Goal: Transaction & Acquisition: Purchase product/service

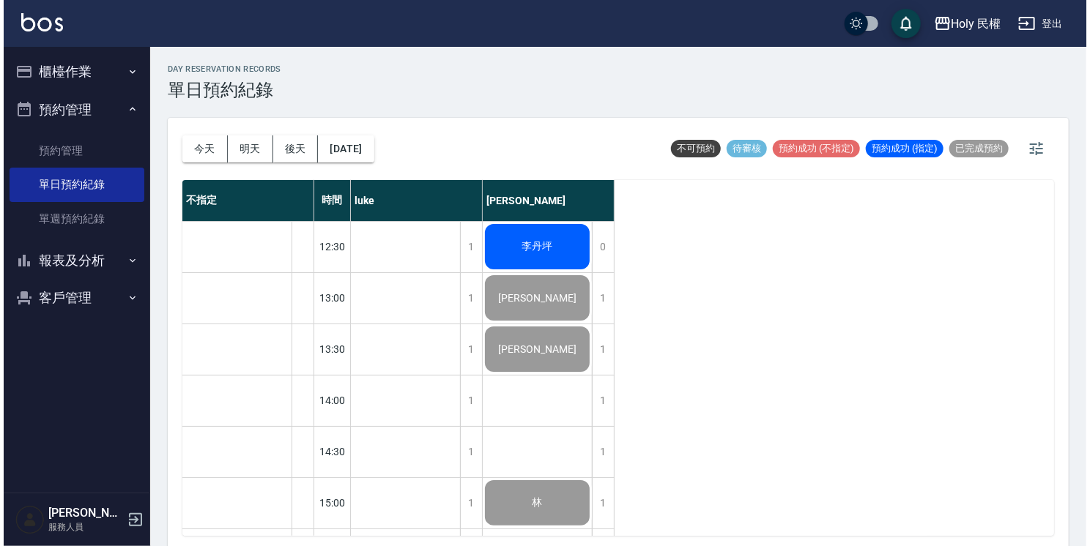
scroll to position [443, 0]
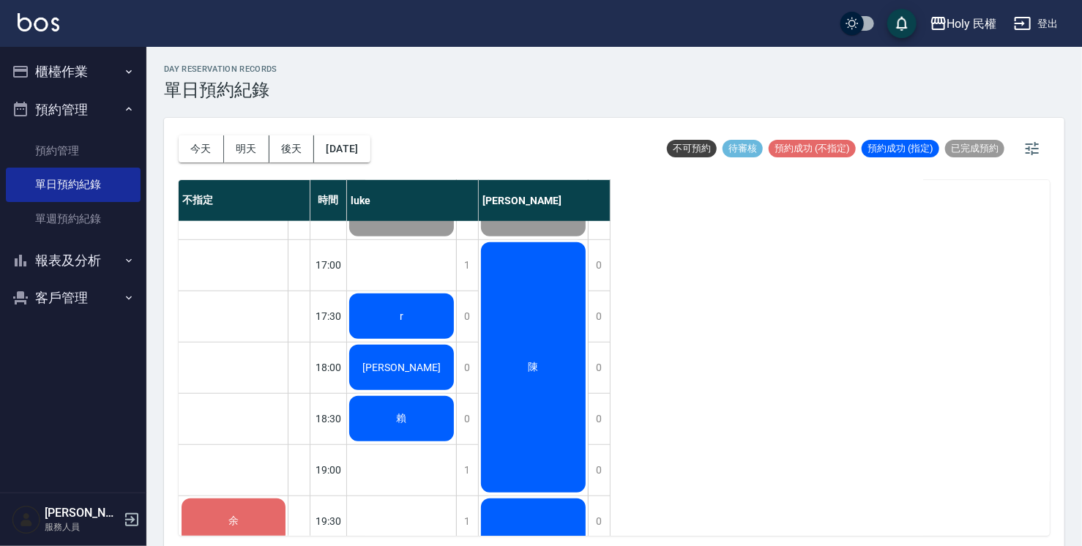
click at [404, 220] on span "r" at bounding box center [402, 213] width 16 height 13
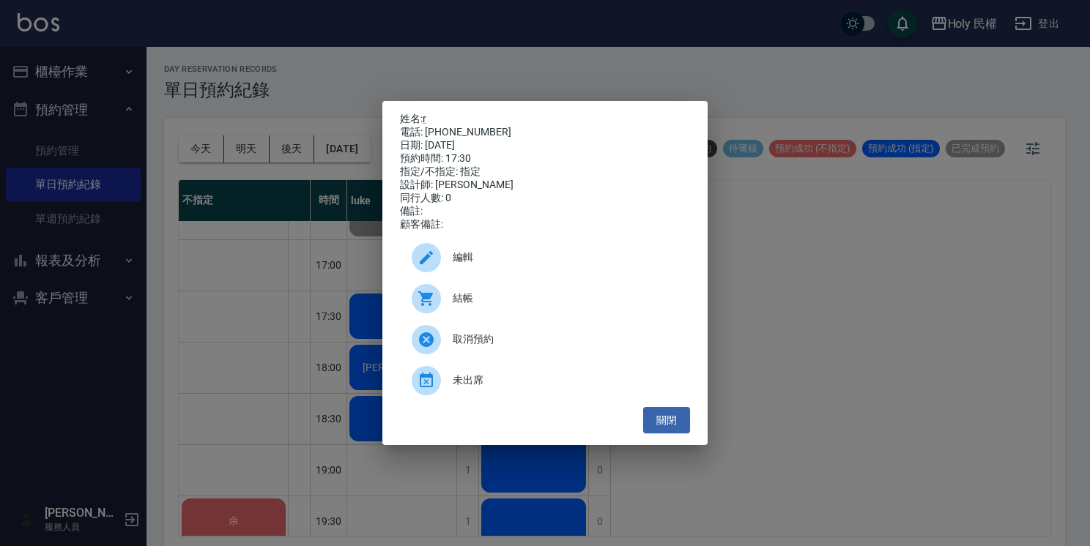
click at [486, 305] on span "結帳" at bounding box center [566, 298] width 226 height 15
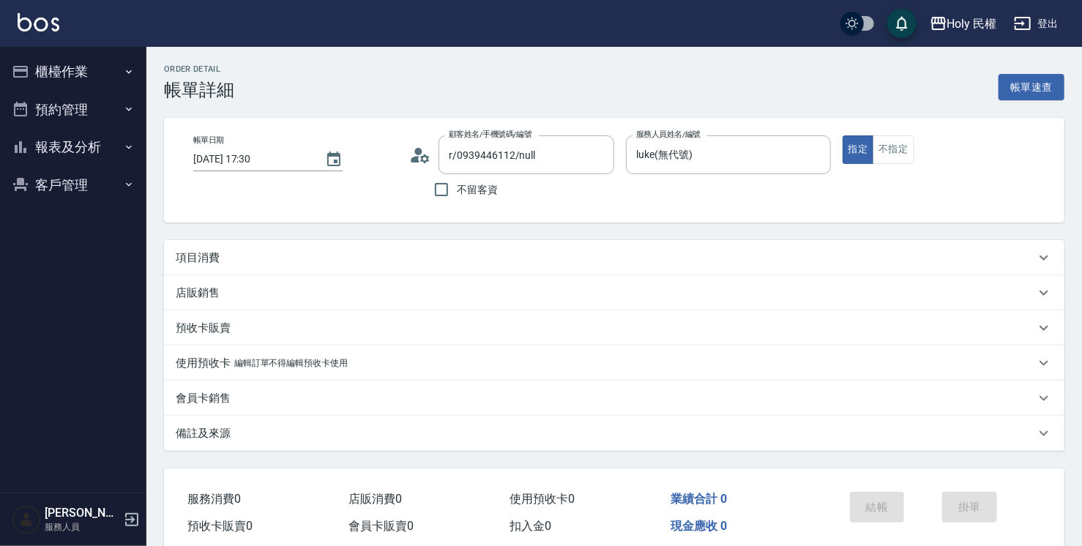
click at [328, 262] on div "項目消費" at bounding box center [606, 257] width 860 height 15
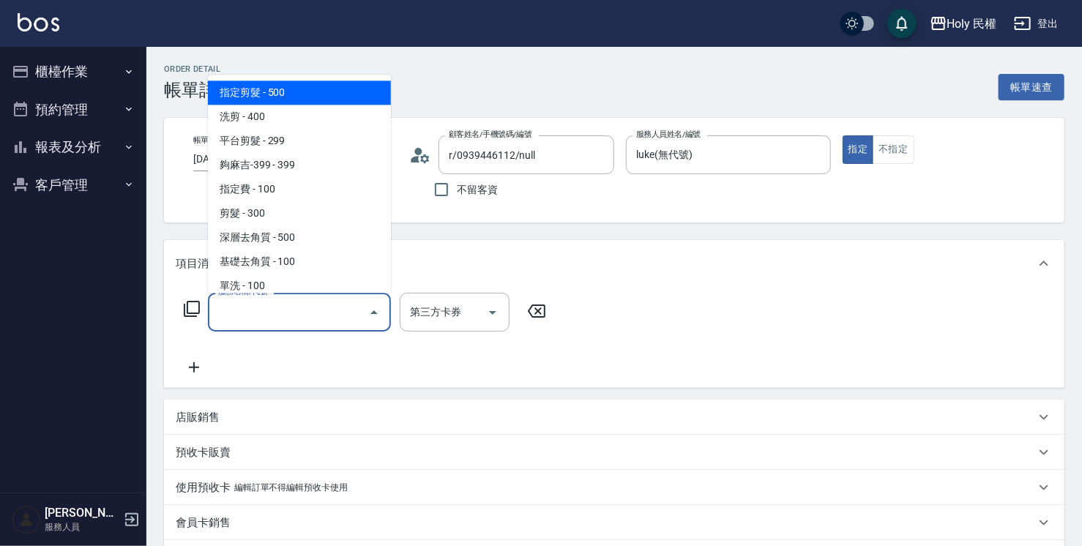
click at [261, 312] on input "服務名稱/代號" at bounding box center [289, 313] width 148 height 26
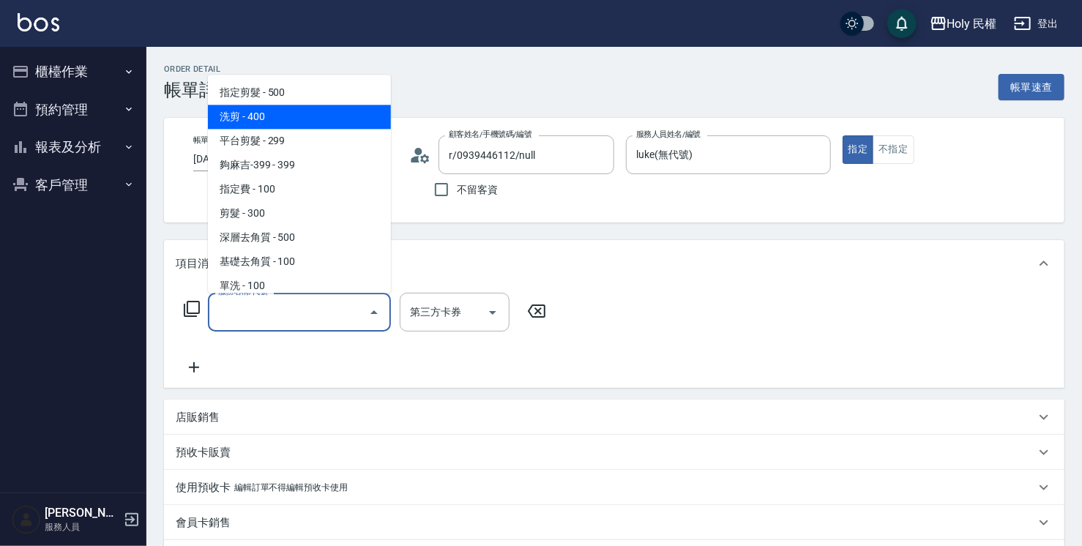
click at [259, 111] on span "洗剪 - 400" at bounding box center [299, 117] width 183 height 24
type input "洗剪(3)"
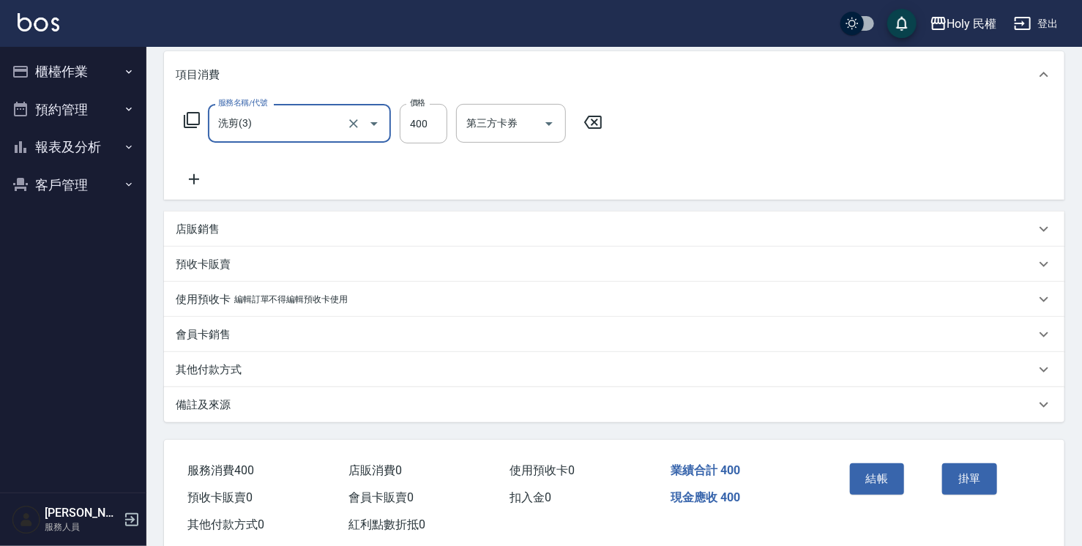
scroll to position [221, 0]
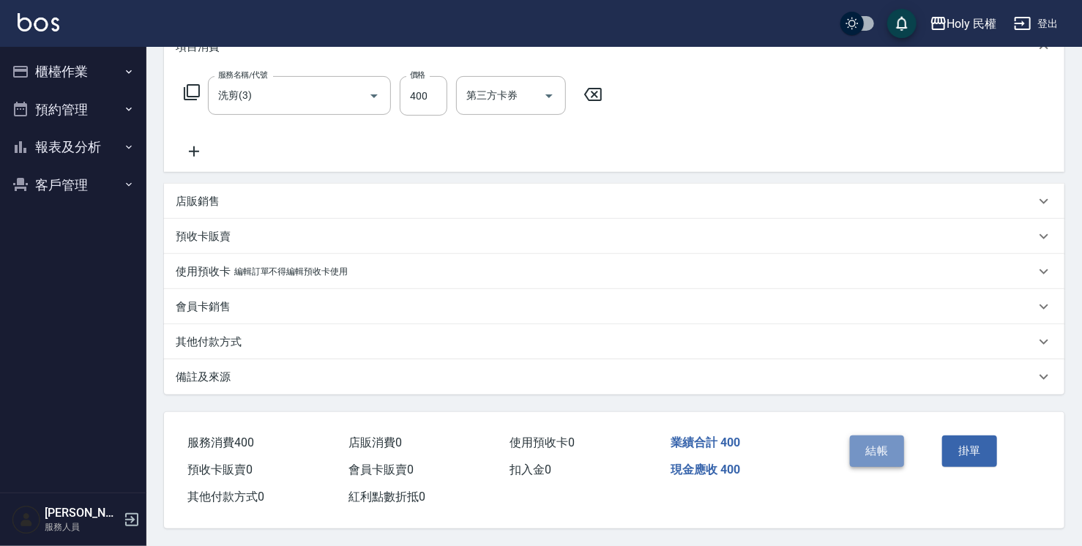
click at [885, 449] on button "結帳" at bounding box center [877, 451] width 55 height 31
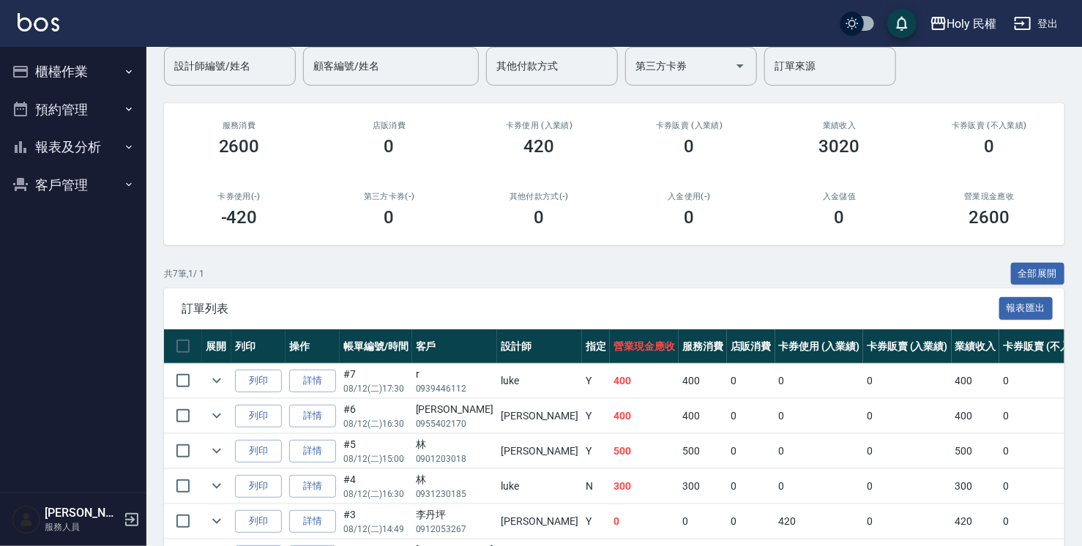
scroll to position [252, 0]
